Goal: Task Accomplishment & Management: Use online tool/utility

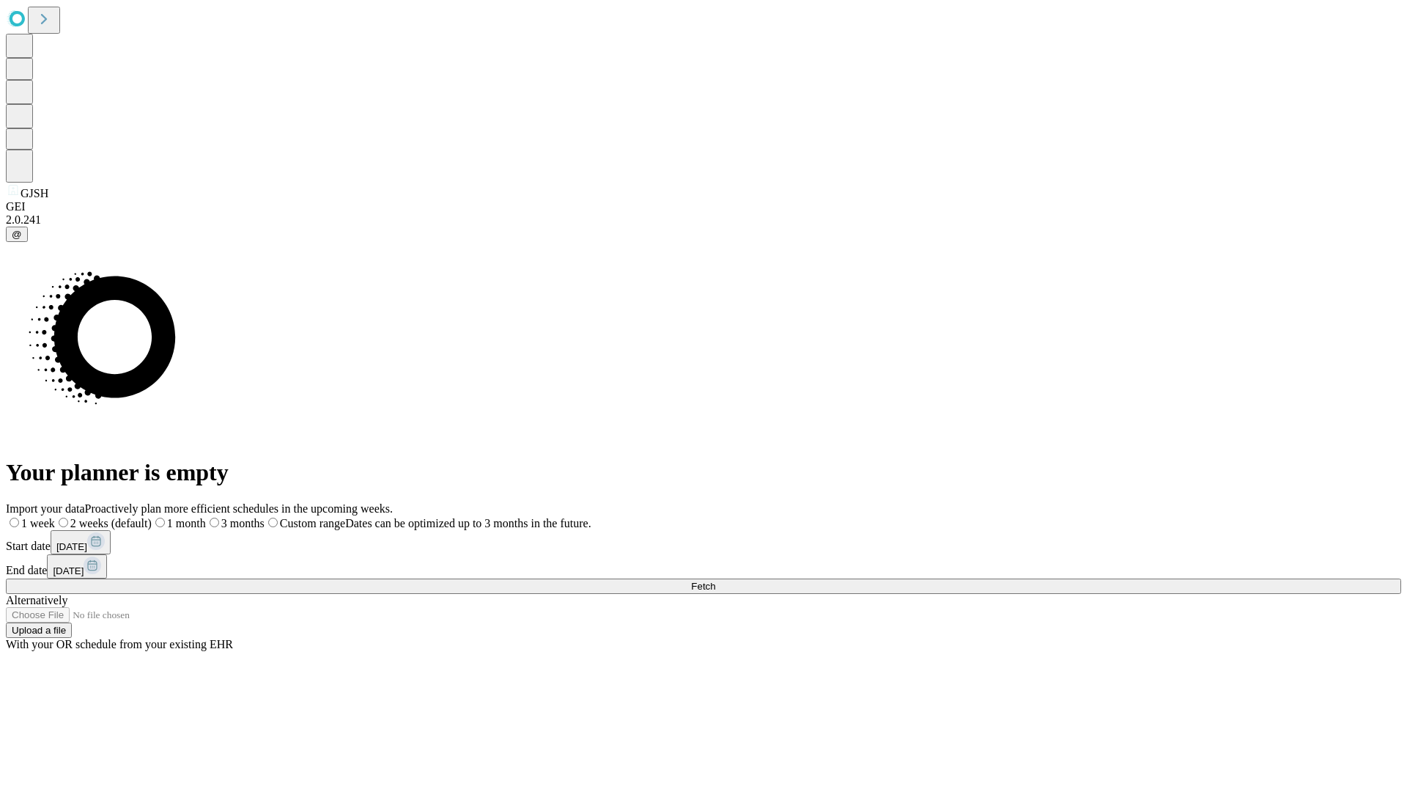
click at [715, 581] on span "Fetch" at bounding box center [703, 586] width 24 height 11
